Goal: Information Seeking & Learning: Compare options

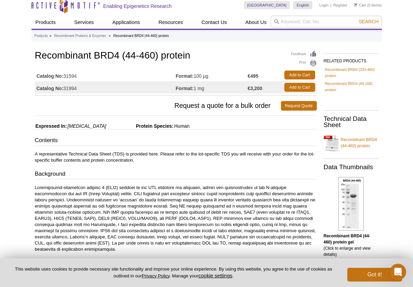
scroll to position [5, 0]
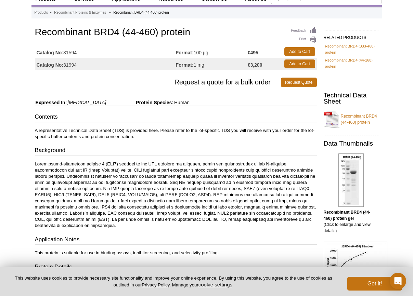
scroll to position [28, 0]
click at [341, 62] on link "Recombinant BRD4 (44-168) protein" at bounding box center [351, 64] width 52 height 12
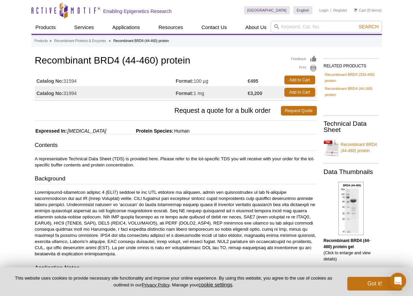
scroll to position [0, 0]
click at [332, 92] on link "Recombinant BRD4 (44-168) protein" at bounding box center [351, 92] width 52 height 12
